Goal: Navigation & Orientation: Find specific page/section

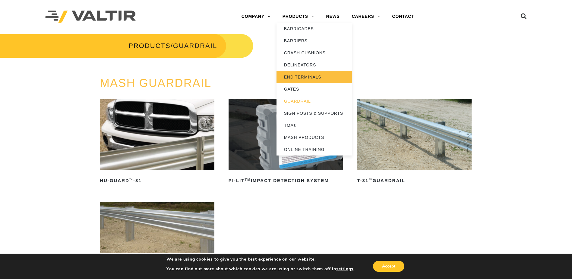
click at [300, 75] on link "END TERMINALS" at bounding box center [313, 77] width 75 height 12
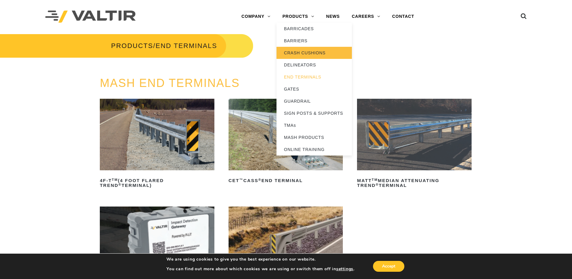
click at [293, 52] on link "CRASH CUSHIONS" at bounding box center [313, 53] width 75 height 12
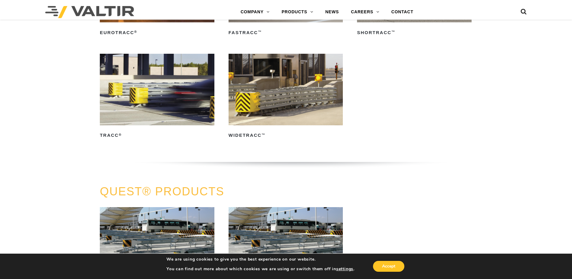
scroll to position [1115, 0]
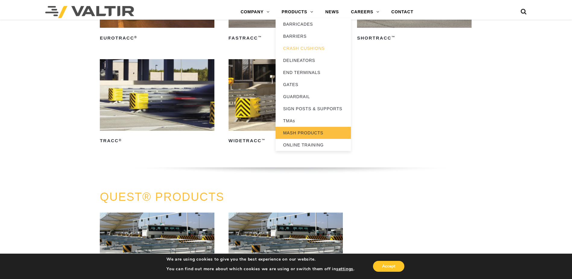
click at [304, 133] on link "MASH PRODUCTS" at bounding box center [313, 133] width 75 height 12
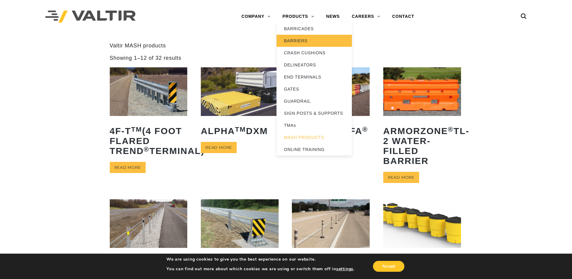
click at [298, 40] on link "BARRIERS" at bounding box center [313, 41] width 75 height 12
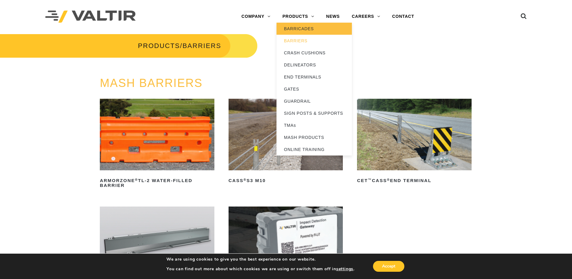
click at [303, 28] on link "BARRICADES" at bounding box center [313, 29] width 75 height 12
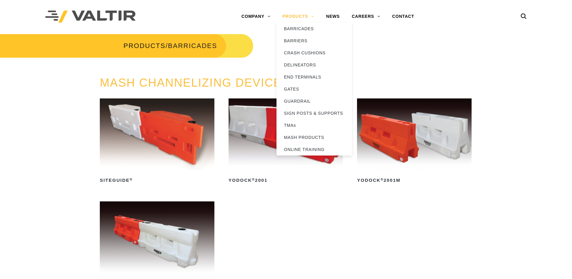
click at [313, 14] on link "PRODUCTS" at bounding box center [298, 17] width 44 height 12
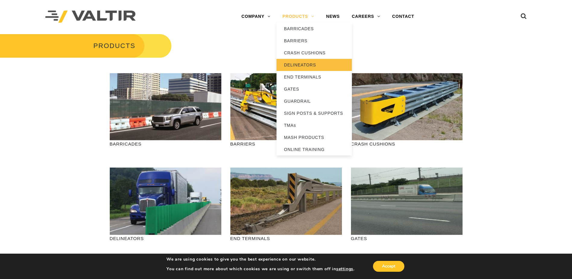
click at [297, 64] on link "DELINEATORS" at bounding box center [313, 65] width 75 height 12
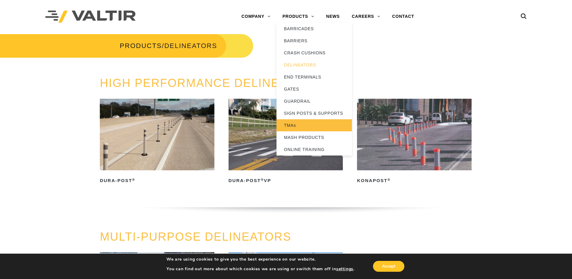
click at [291, 124] on link "TMAs" at bounding box center [313, 125] width 75 height 12
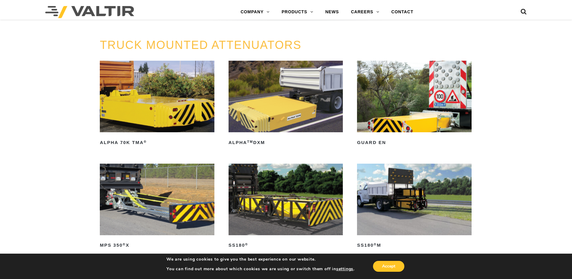
scroll to position [301, 0]
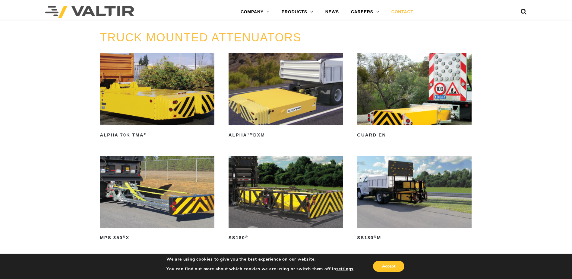
click at [405, 11] on link "CONTACT" at bounding box center [402, 12] width 34 height 12
